Goal: Communication & Community: Connect with others

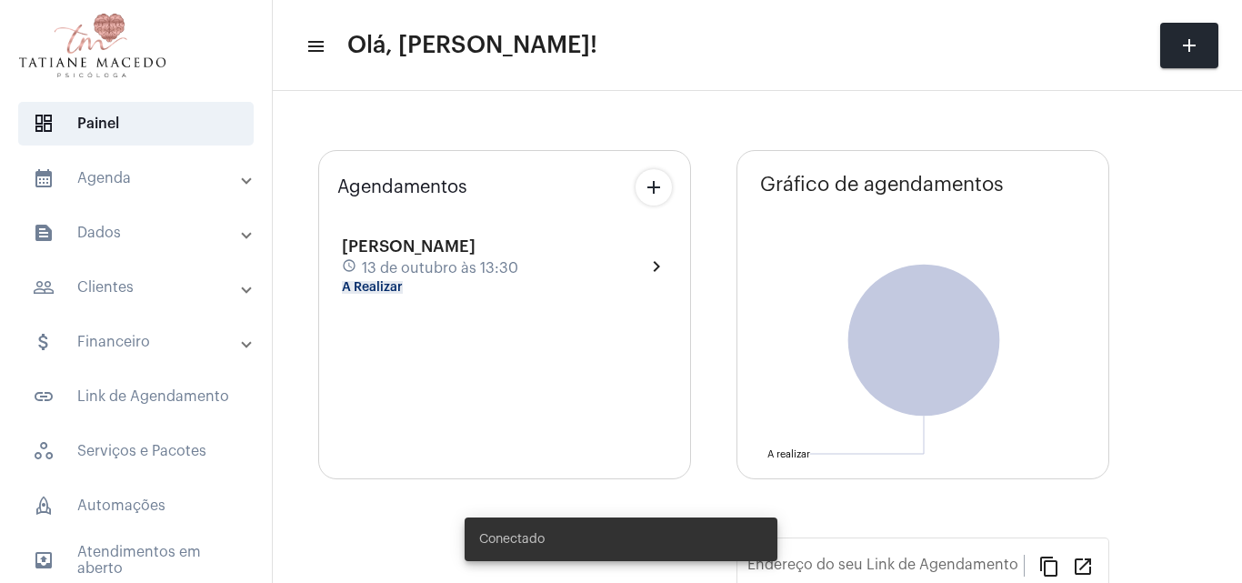
type input "[URL][DOMAIN_NAME][PERSON_NAME]"
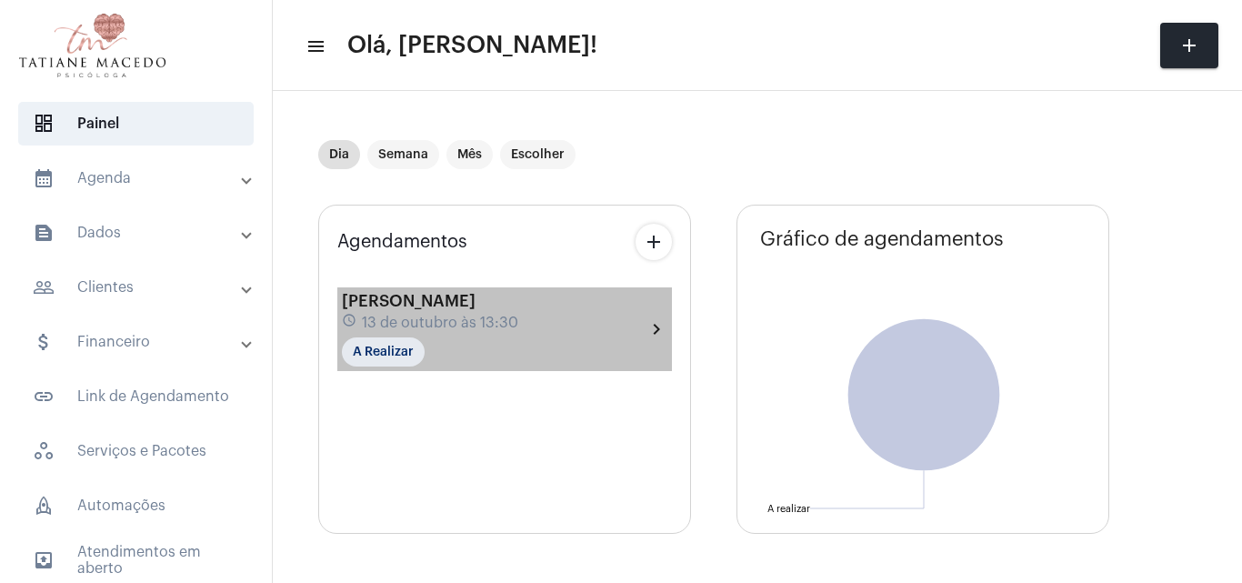
click at [442, 365] on div "[PERSON_NAME] schedule 13 de outubro às 13:30 A Realizar" at bounding box center [430, 329] width 176 height 75
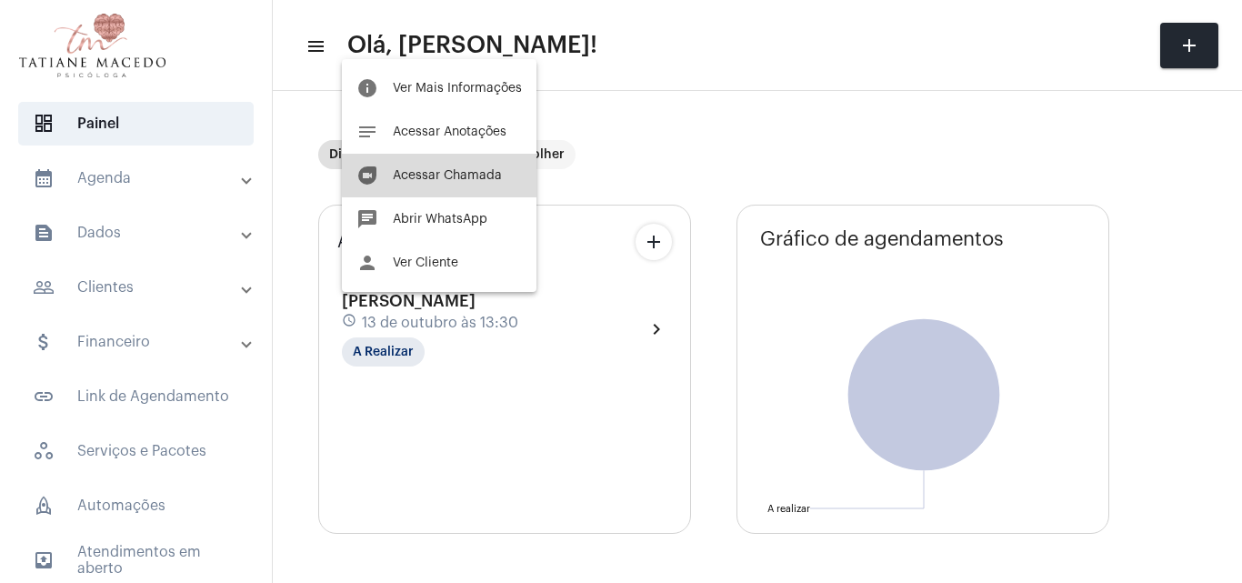
click at [453, 168] on button "duo [PERSON_NAME]" at bounding box center [439, 176] width 195 height 44
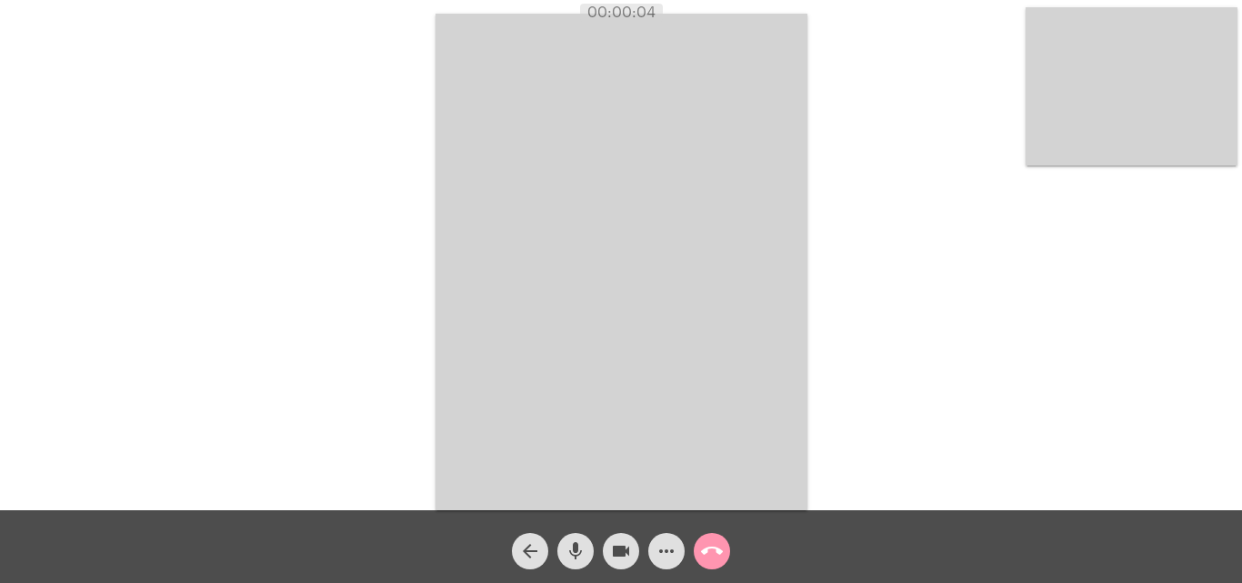
click at [667, 559] on mat-icon "more_horiz" at bounding box center [667, 551] width 22 height 22
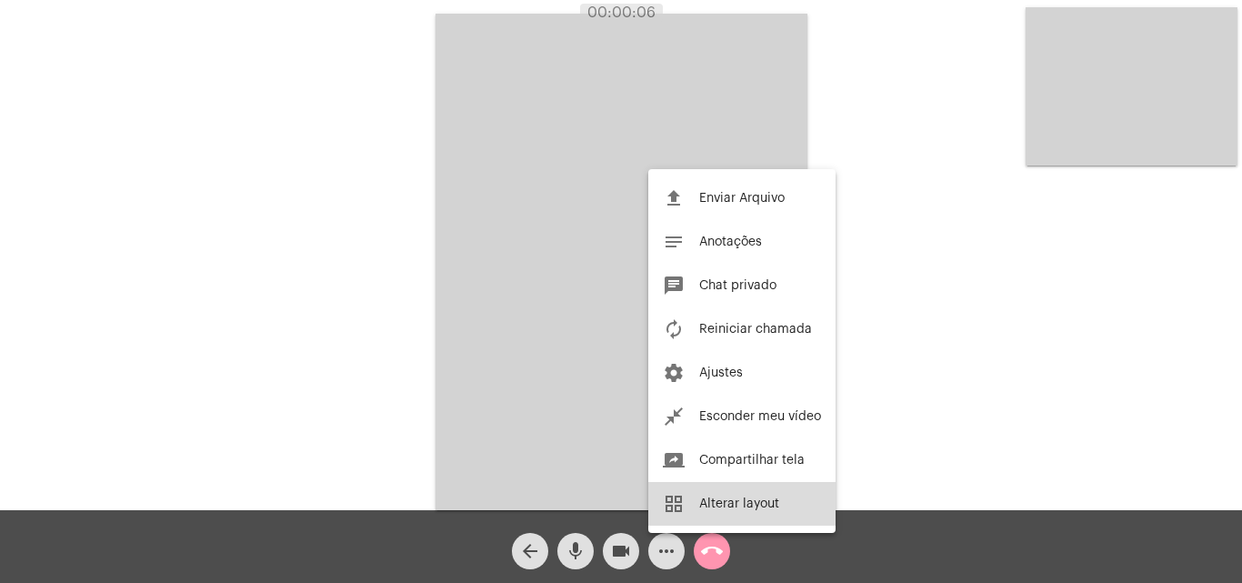
click at [786, 509] on button "grid_view Alterar layout" at bounding box center [741, 504] width 187 height 44
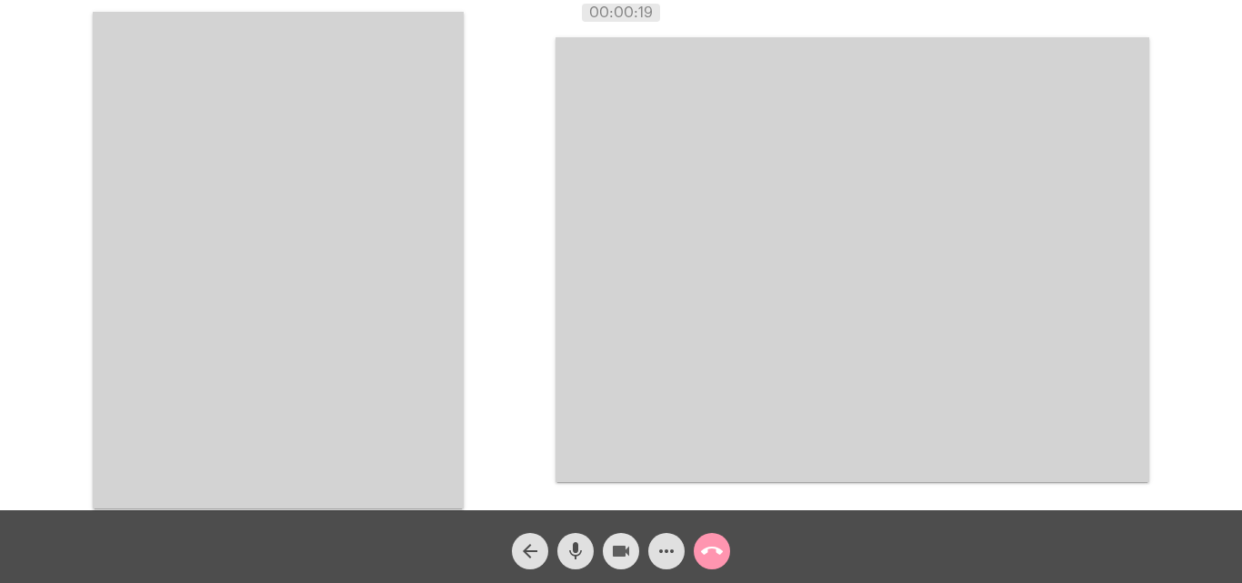
click at [611, 541] on mat-icon "videocam" at bounding box center [621, 551] width 22 height 22
click at [634, 549] on button "videocam_off" at bounding box center [621, 551] width 36 height 36
